Goal: Task Accomplishment & Management: Use online tool/utility

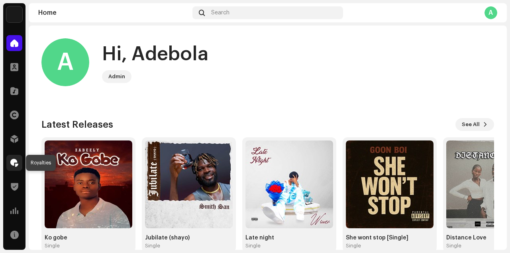
click at [14, 161] on span at bounding box center [14, 162] width 8 height 6
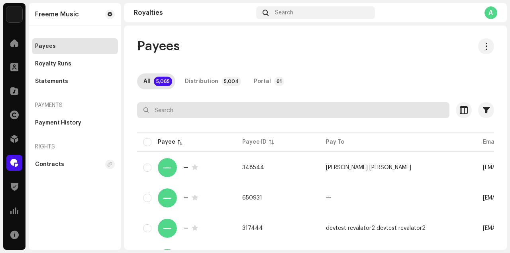
click at [171, 110] on input "text" at bounding box center [293, 110] width 312 height 16
paste input "nairapeee@gmail.com"
type input "nairapeee@gmail.com"
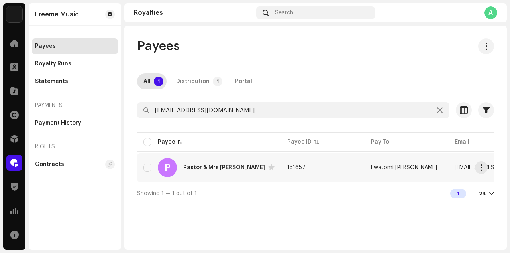
click at [324, 171] on td "151657" at bounding box center [323, 167] width 84 height 29
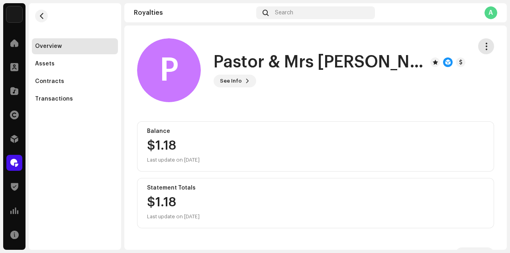
click at [485, 46] on button "button" at bounding box center [486, 46] width 16 height 16
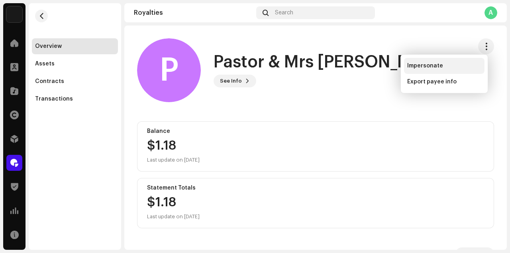
click at [447, 65] on div "Impersonate" at bounding box center [444, 66] width 74 height 6
